Goal: Check status: Check status

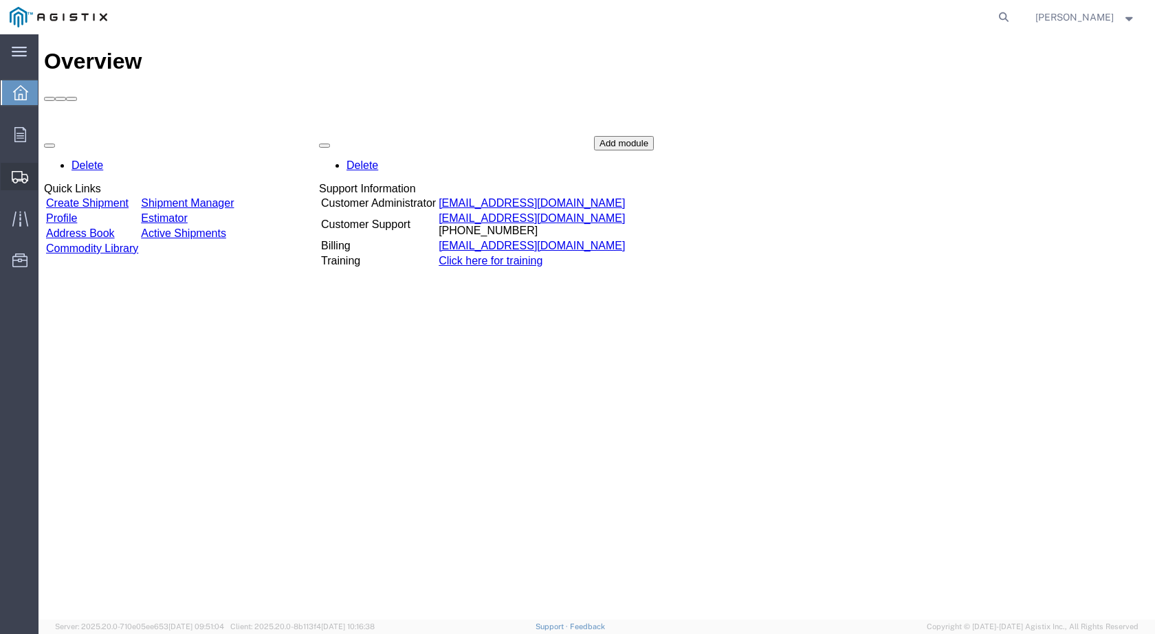
click at [47, 180] on span "Shipments" at bounding box center [43, 176] width 10 height 27
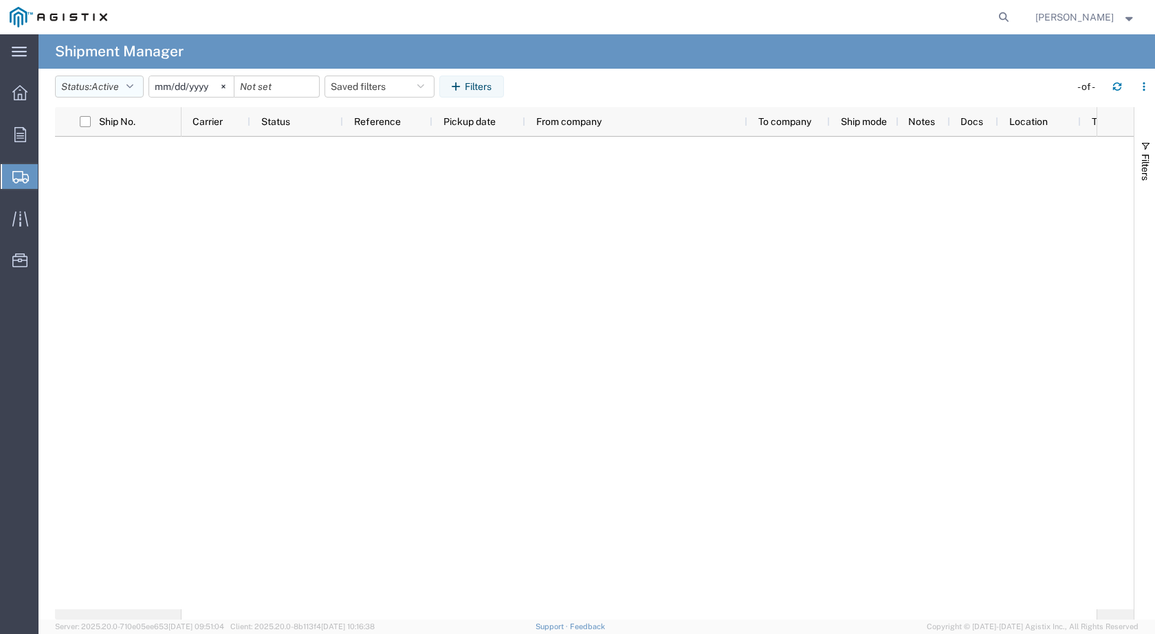
click at [129, 85] on button "Status: Active" at bounding box center [99, 87] width 89 height 22
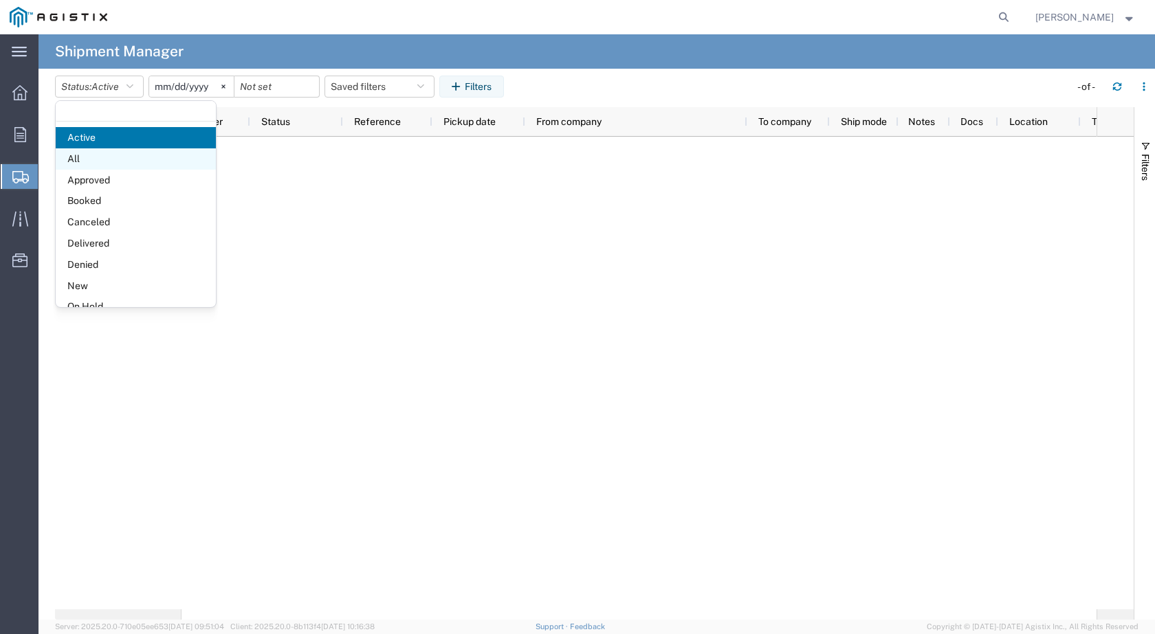
click at [104, 155] on span "All" at bounding box center [136, 158] width 160 height 21
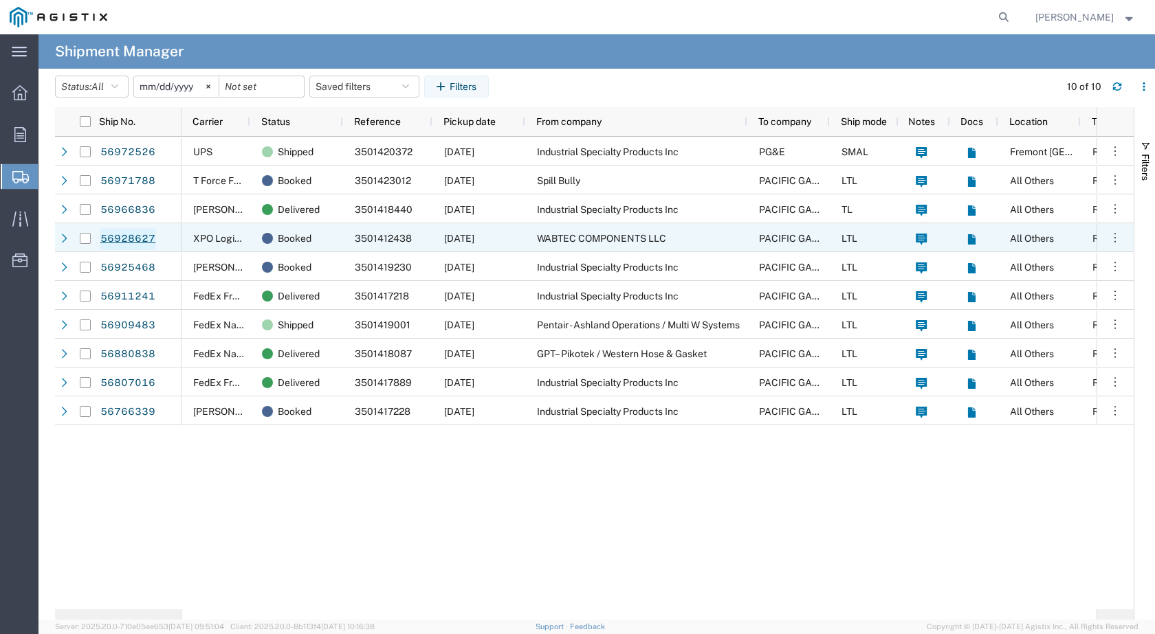
click at [133, 236] on link "56928627" at bounding box center [128, 239] width 56 height 22
